Goal: Information Seeking & Learning: Find contact information

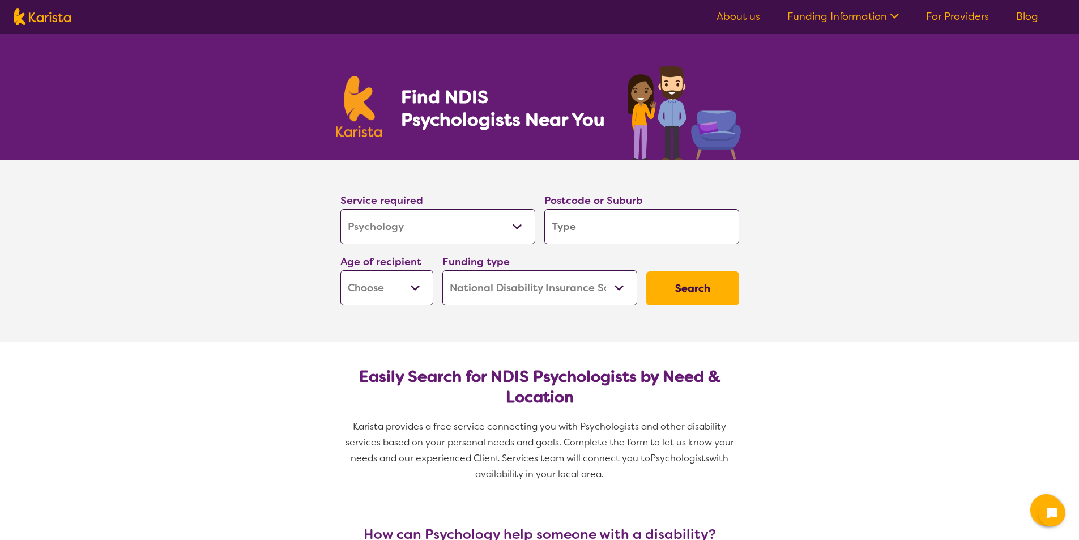
select select "Psychology"
select select "NDIS"
select select "Psychology"
select select "NDIS"
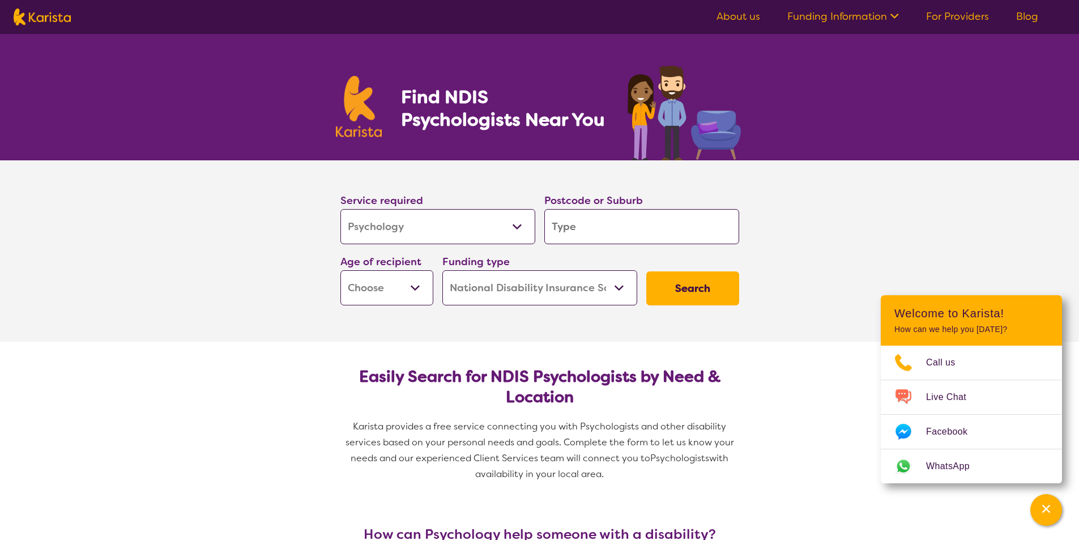
click at [601, 234] on input "search" at bounding box center [641, 226] width 195 height 35
type input "m"
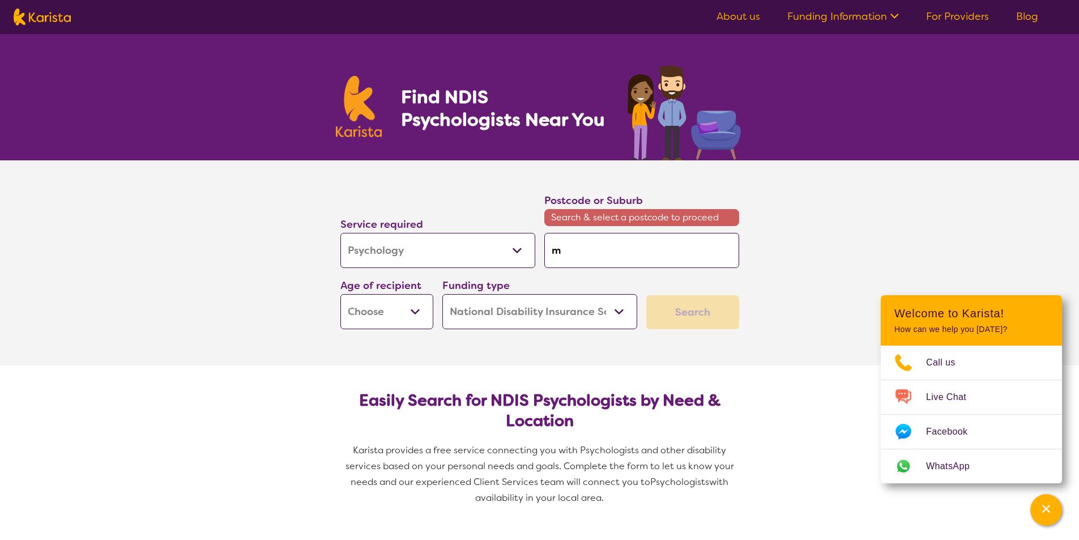
type input "me"
type input "[PERSON_NAME]"
type input "melb"
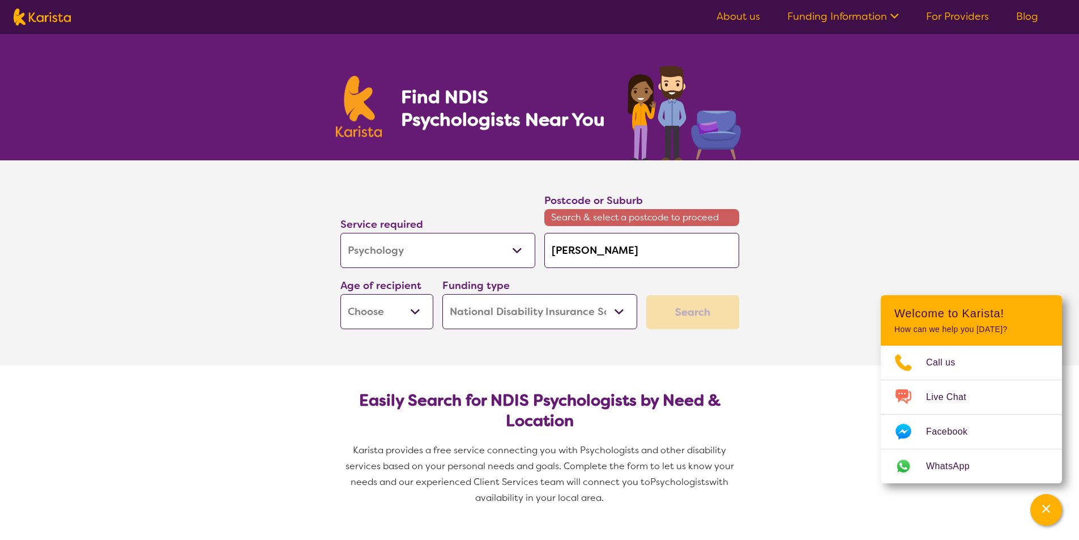
type input "melb"
type input "melbo"
type input "melbou"
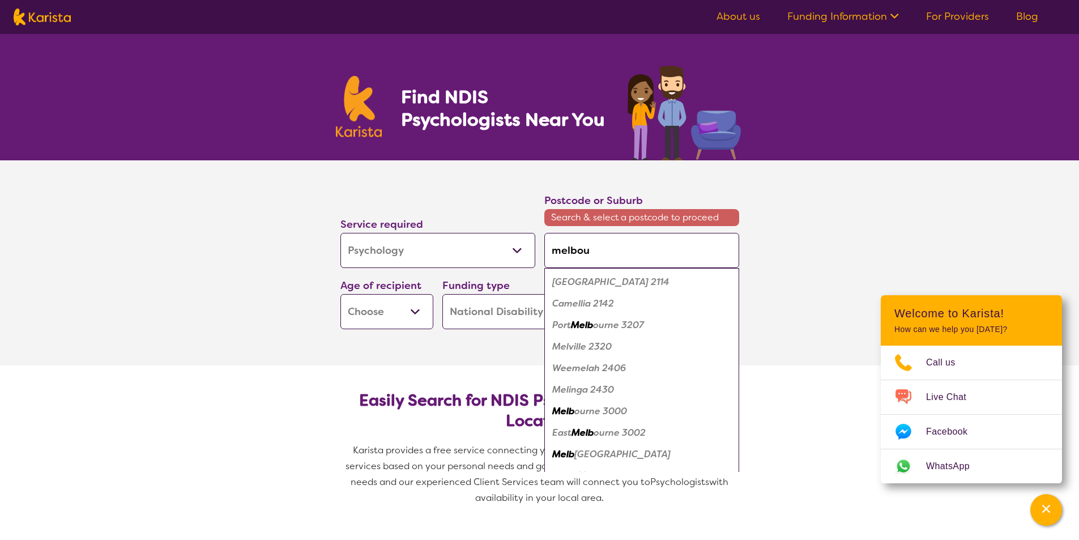
type input "melbour"
type input "melbourn"
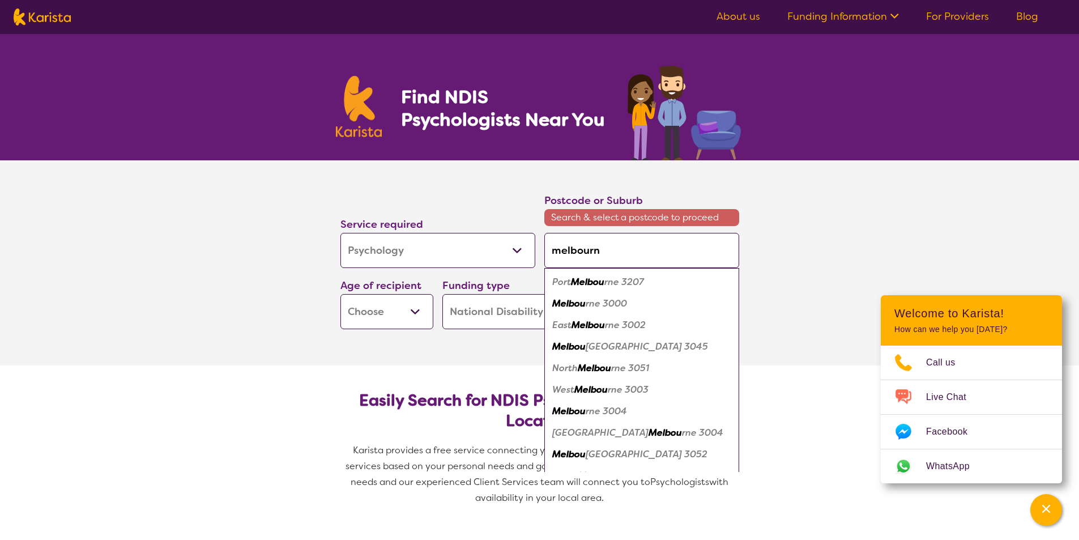
type input "[GEOGRAPHIC_DATA]"
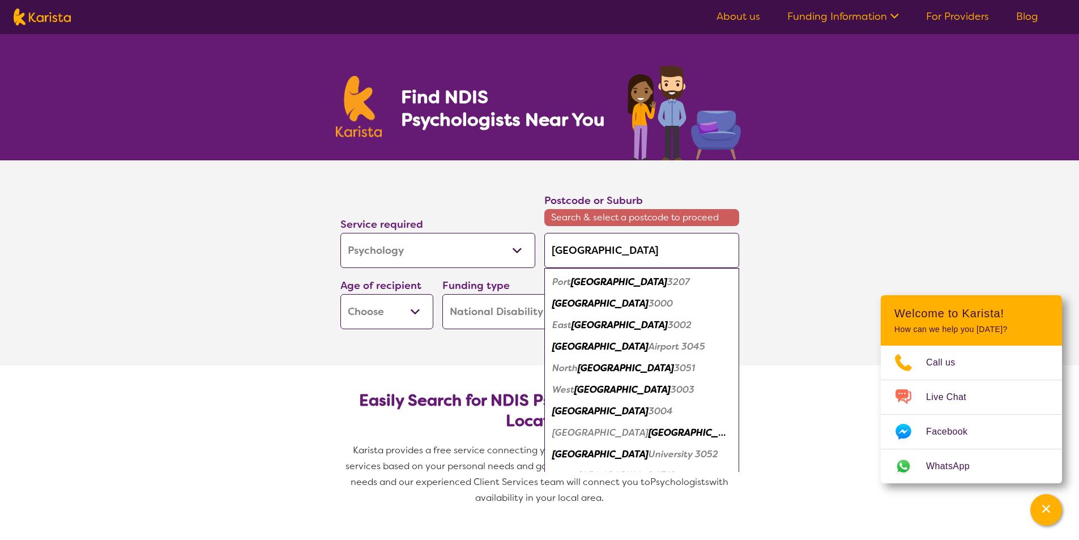
click at [594, 303] on em "[GEOGRAPHIC_DATA]" at bounding box center [600, 303] width 96 height 12
type input "3000"
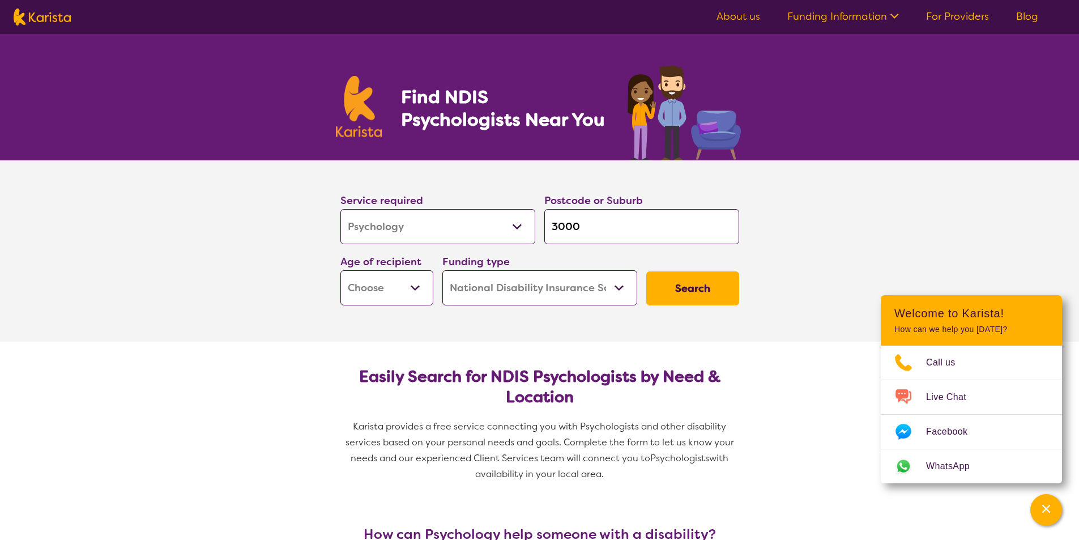
click at [395, 289] on select "Early Childhood - 0 to 9 Child - 10 to 11 Adolescent - 12 to 17 Adult - 18 to 6…" at bounding box center [386, 287] width 93 height 35
select select "AD"
click at [340, 270] on select "Early Childhood - 0 to 9 Child - 10 to 11 Adolescent - 12 to 17 Adult - 18 to 6…" at bounding box center [386, 287] width 93 height 35
select select "AD"
click at [505, 293] on select "Home Care Package (HCP) National Disability Insurance Scheme (NDIS) I don't know" at bounding box center [539, 287] width 195 height 35
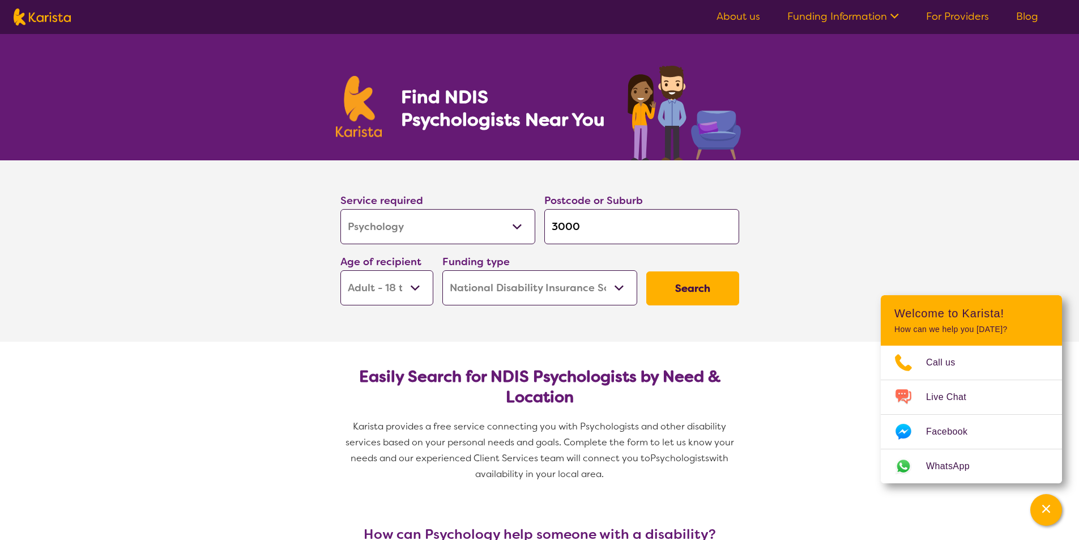
click at [442, 270] on select "Home Care Package (HCP) National Disability Insurance Scheme (NDIS) I don't know" at bounding box center [539, 287] width 195 height 35
click at [669, 286] on button "Search" at bounding box center [692, 288] width 93 height 34
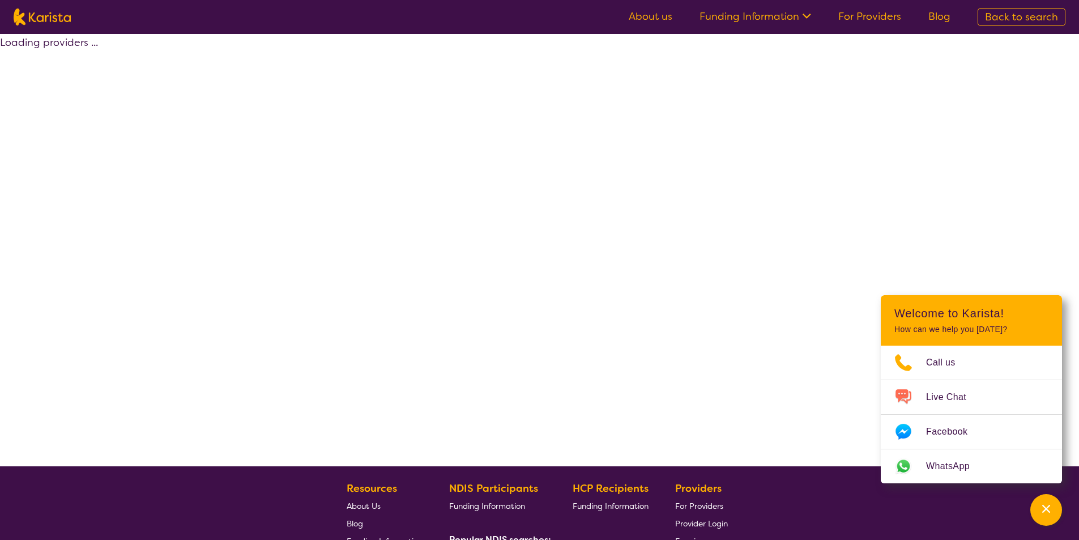
select select "by_score"
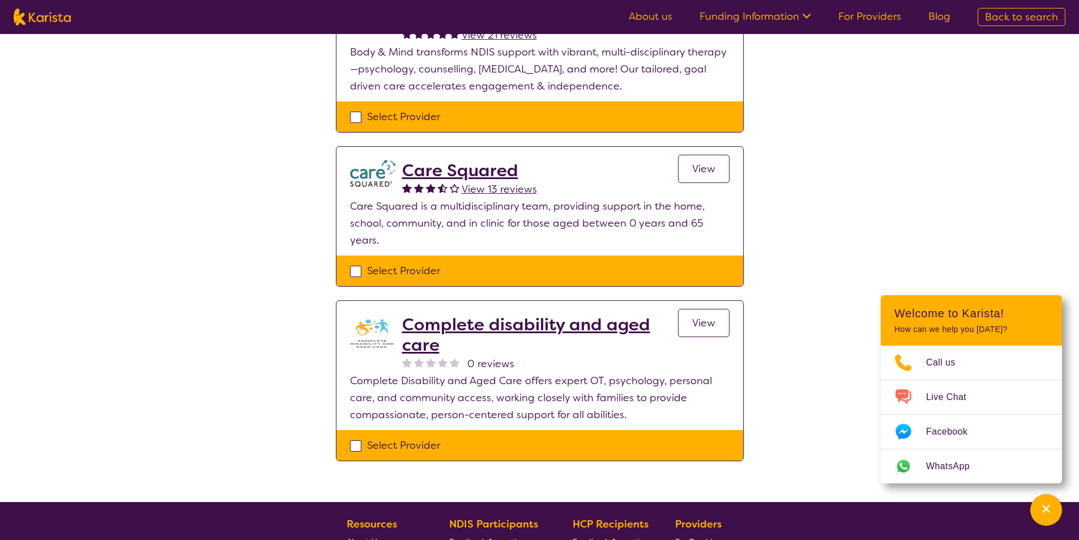
scroll to position [850, 0]
